Goal: Task Accomplishment & Management: Manage account settings

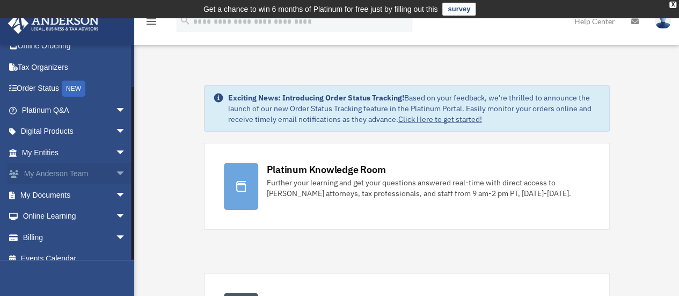
scroll to position [45, 0]
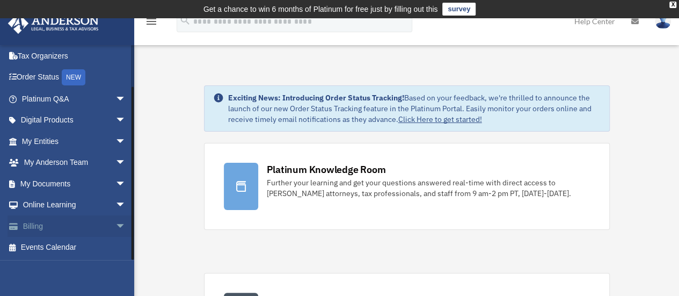
click at [115, 223] on span "arrow_drop_down" at bounding box center [125, 226] width 21 height 22
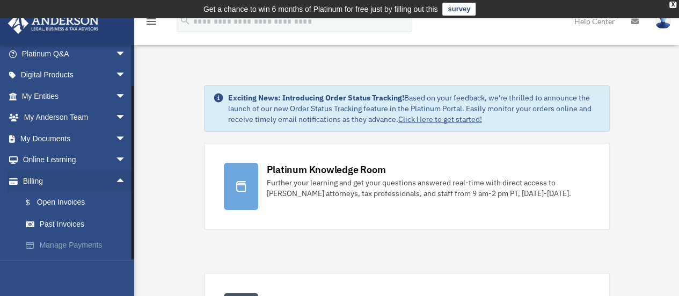
scroll to position [108, 0]
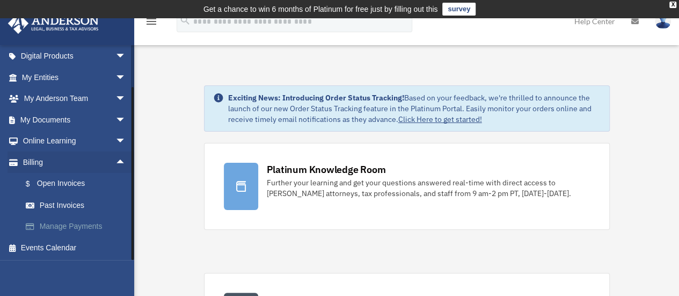
click at [74, 223] on link "Manage Payments" at bounding box center [78, 226] width 127 height 21
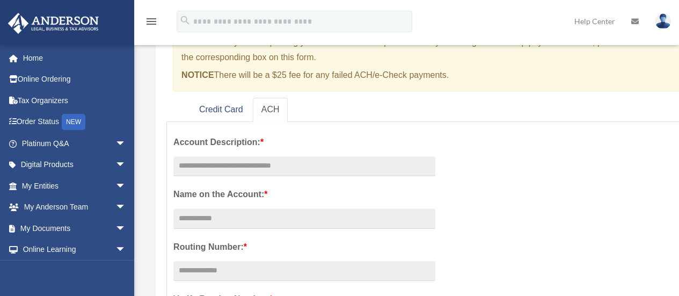
scroll to position [72, 0]
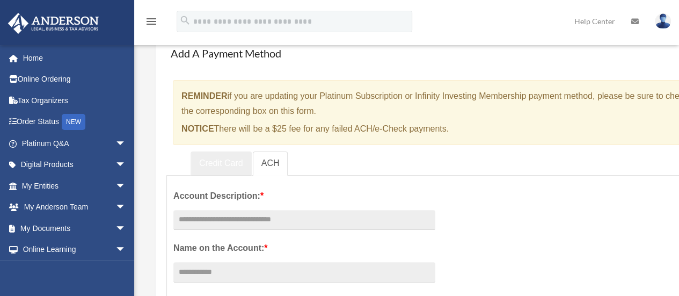
click at [223, 162] on link "Credit Card" at bounding box center [221, 163] width 61 height 24
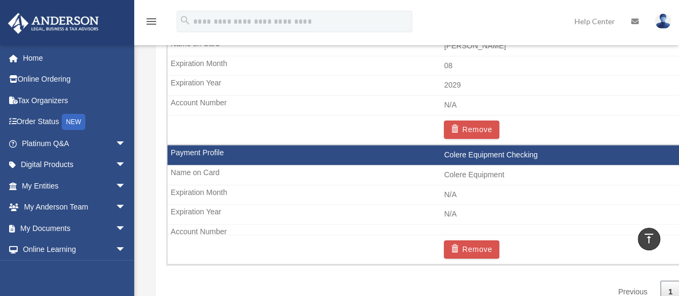
scroll to position [824, 0]
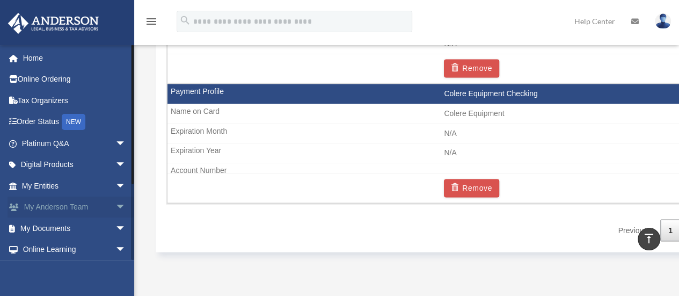
click at [115, 207] on span "arrow_drop_down" at bounding box center [125, 207] width 21 height 22
click at [115, 203] on span "arrow_drop_up" at bounding box center [125, 207] width 21 height 22
click at [115, 246] on span "arrow_drop_down" at bounding box center [125, 250] width 21 height 22
click at [115, 228] on span "arrow_drop_down" at bounding box center [125, 228] width 21 height 22
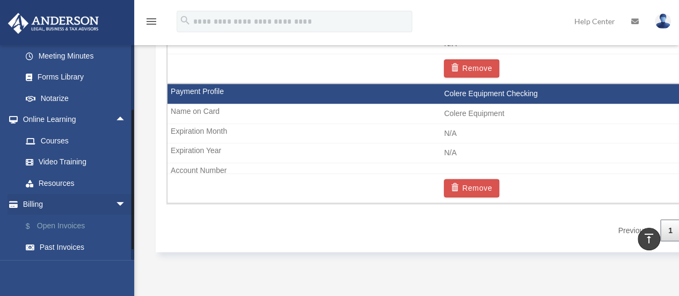
scroll to position [257, 0]
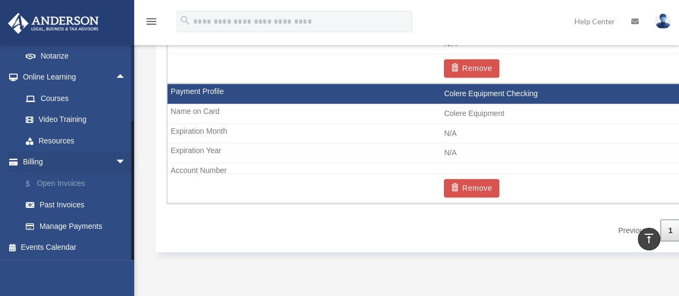
click at [73, 185] on link "$ Open Invoices" at bounding box center [78, 183] width 127 height 22
click at [69, 184] on link "$ Open Invoices" at bounding box center [78, 183] width 127 height 22
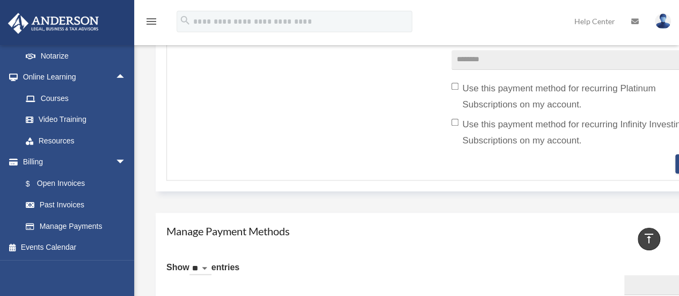
scroll to position [340, 0]
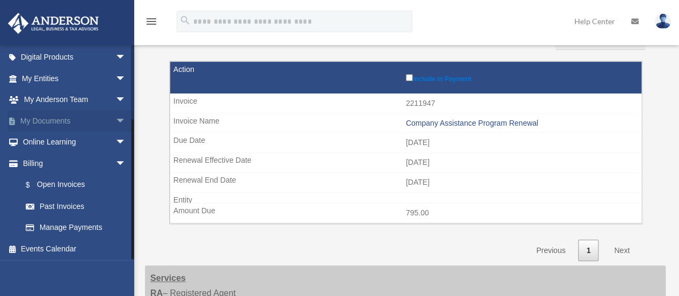
scroll to position [108, 0]
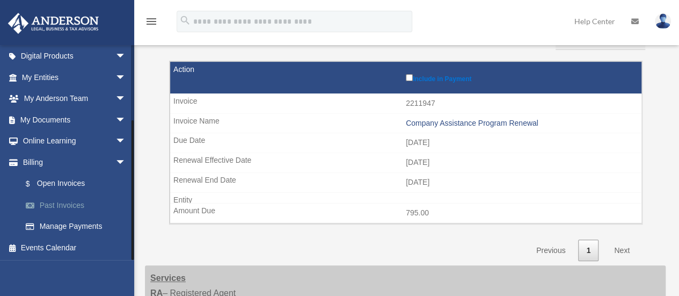
click at [62, 203] on link "Past Invoices" at bounding box center [78, 204] width 127 height 21
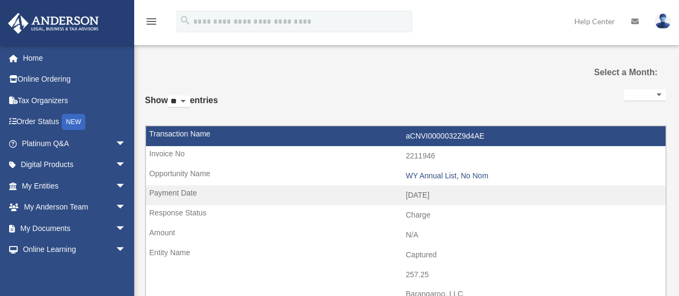
select select
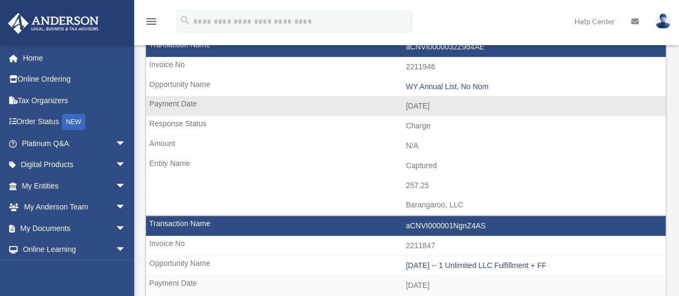
scroll to position [54, 0]
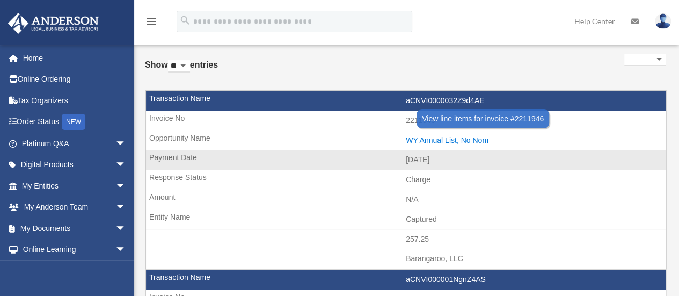
click at [447, 140] on div "WY Annual List, No Nom" at bounding box center [533, 140] width 254 height 9
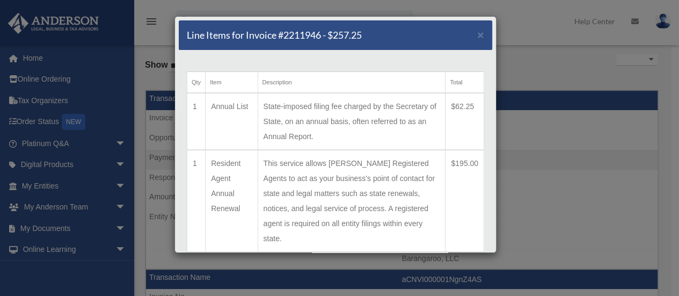
scroll to position [45, 0]
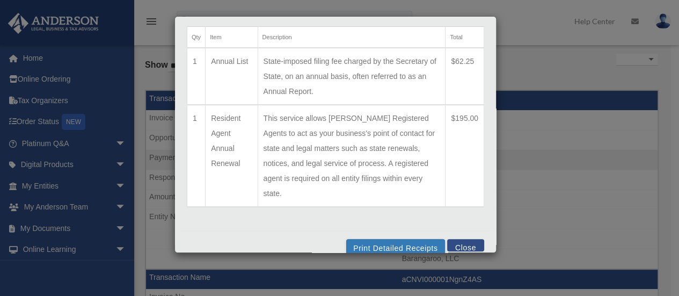
click at [465, 239] on button "Close" at bounding box center [465, 245] width 37 height 12
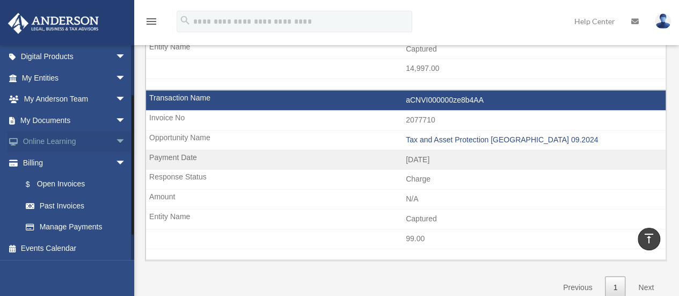
scroll to position [108, 0]
click at [74, 183] on link "$ Open Invoices" at bounding box center [78, 184] width 127 height 22
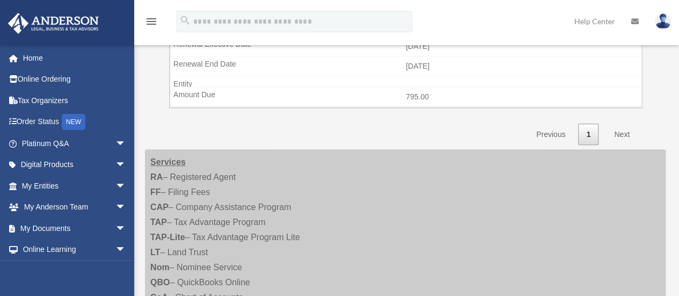
scroll to position [268, 0]
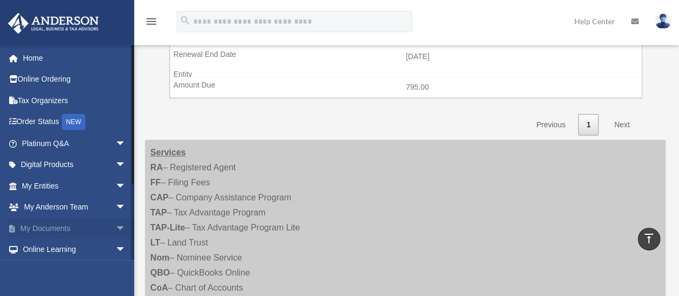
click at [115, 227] on span "arrow_drop_down" at bounding box center [125, 228] width 21 height 22
click at [115, 227] on span "arrow_drop_up" at bounding box center [125, 228] width 21 height 22
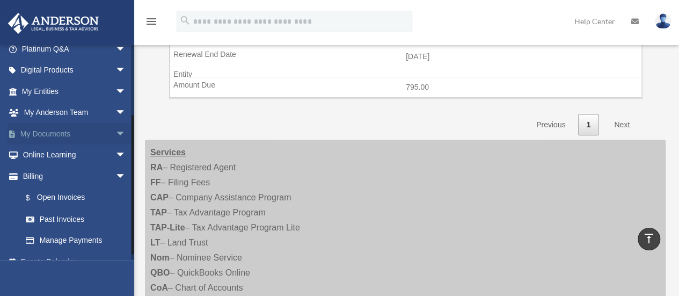
scroll to position [107, 0]
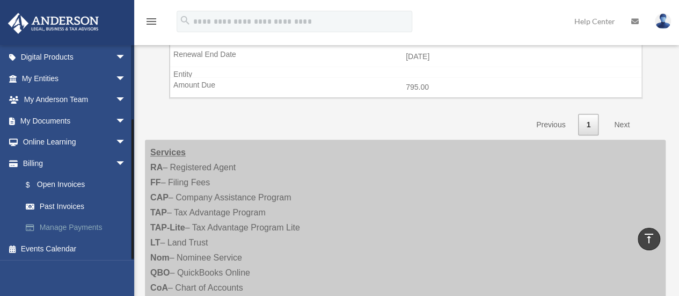
click at [94, 229] on link "Manage Payments" at bounding box center [78, 227] width 127 height 21
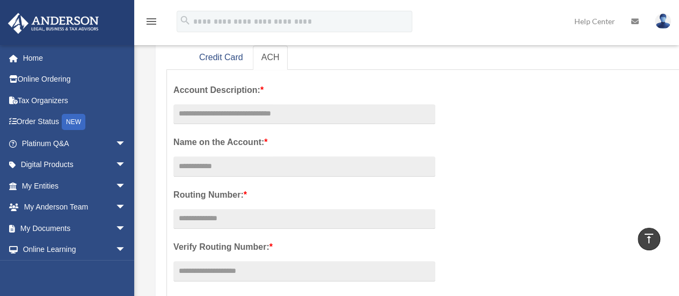
scroll to position [124, 0]
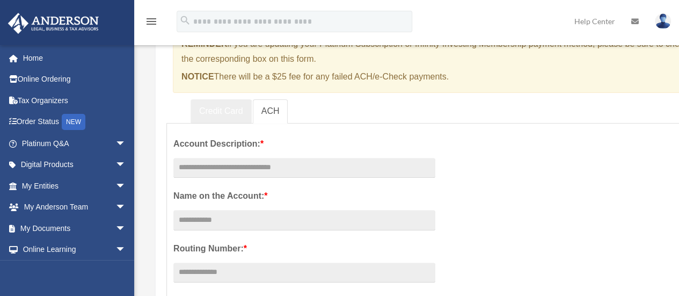
click at [221, 108] on link "Credit Card" at bounding box center [221, 111] width 61 height 24
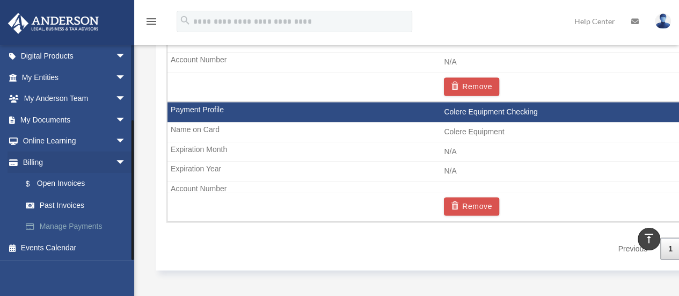
scroll to position [966, 0]
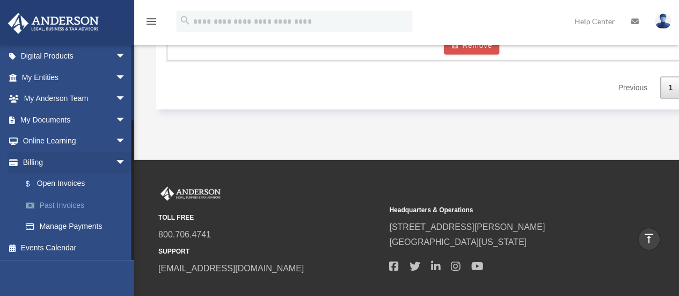
click at [72, 203] on link "Past Invoices" at bounding box center [78, 204] width 127 height 21
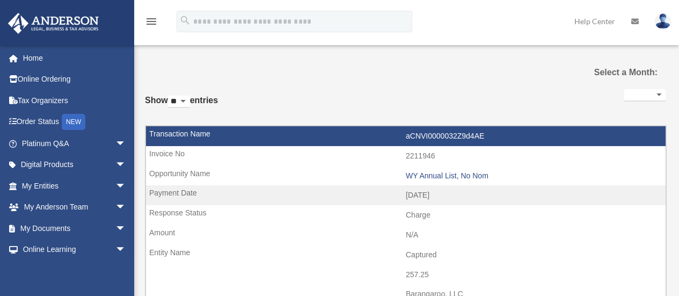
select select
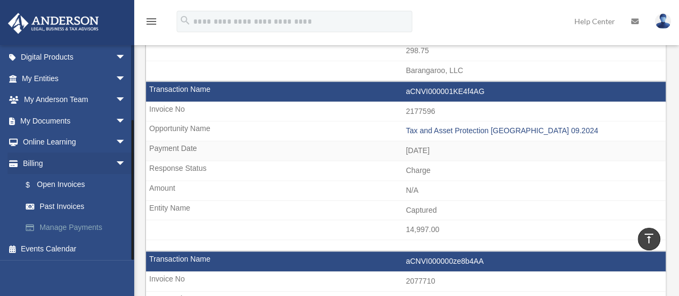
scroll to position [108, 0]
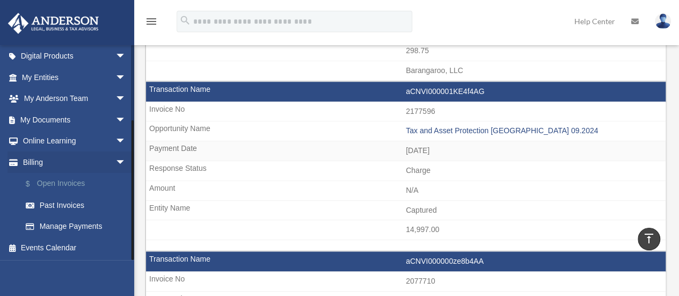
click at [71, 184] on link "$ Open Invoices" at bounding box center [78, 184] width 127 height 22
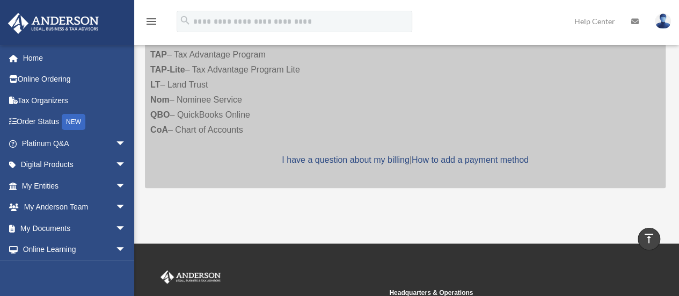
scroll to position [286, 0]
